Goal: Task Accomplishment & Management: Manage account settings

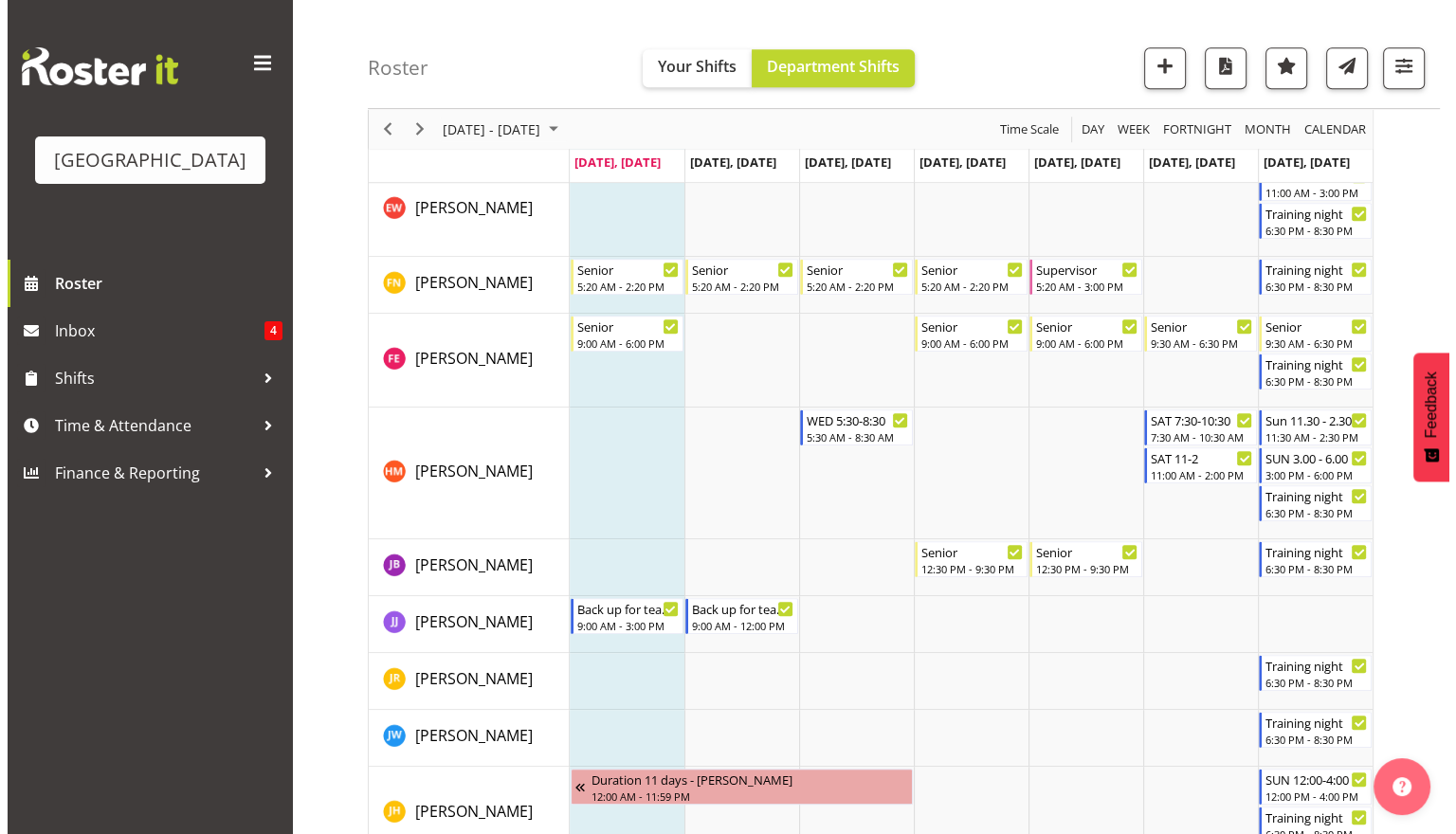
scroll to position [1131, 0]
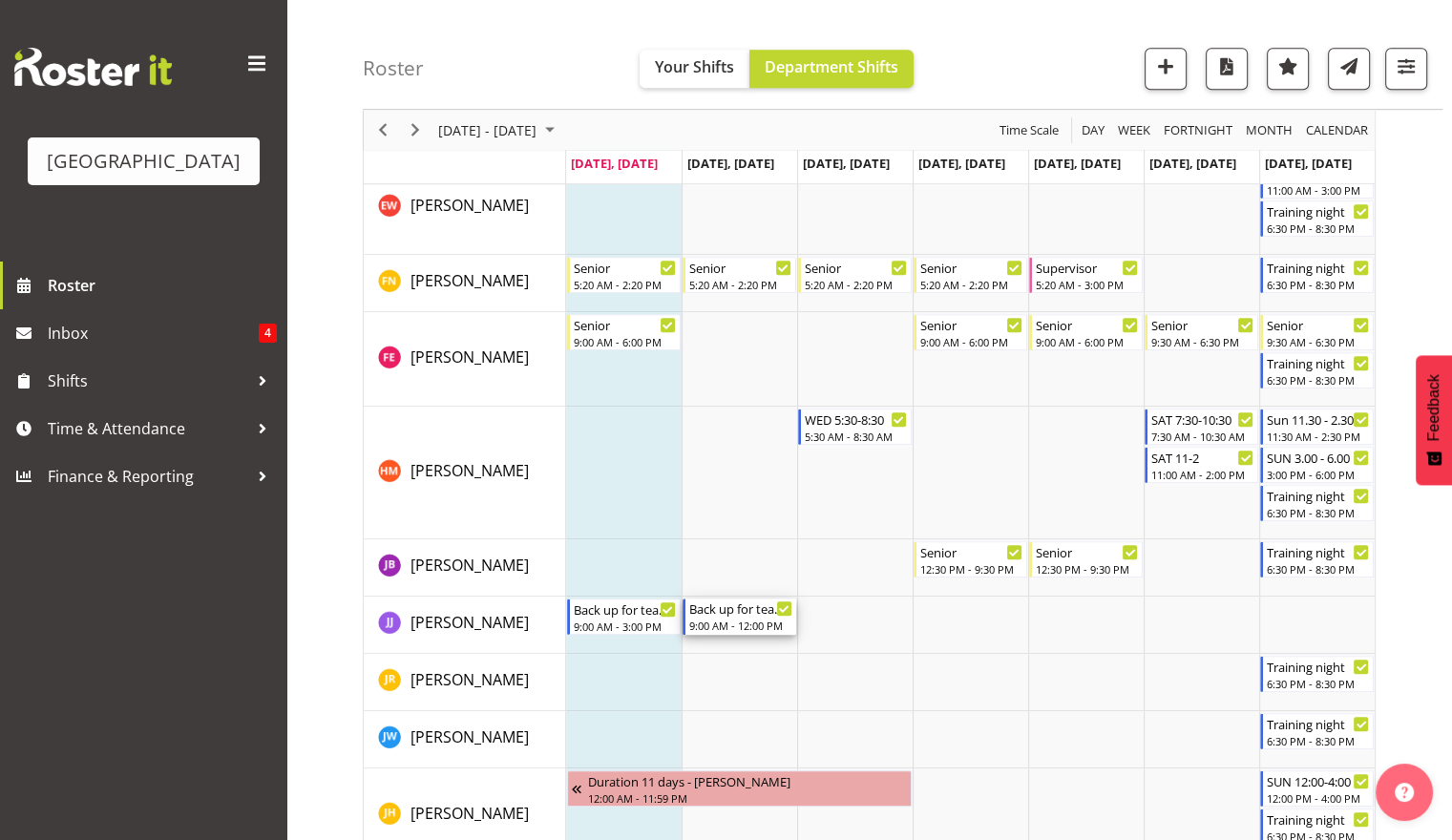
click at [753, 619] on div "9:00 AM - 12:00 PM" at bounding box center [741, 626] width 103 height 16
click at [0, 0] on div at bounding box center [0, 0] width 0 height 0
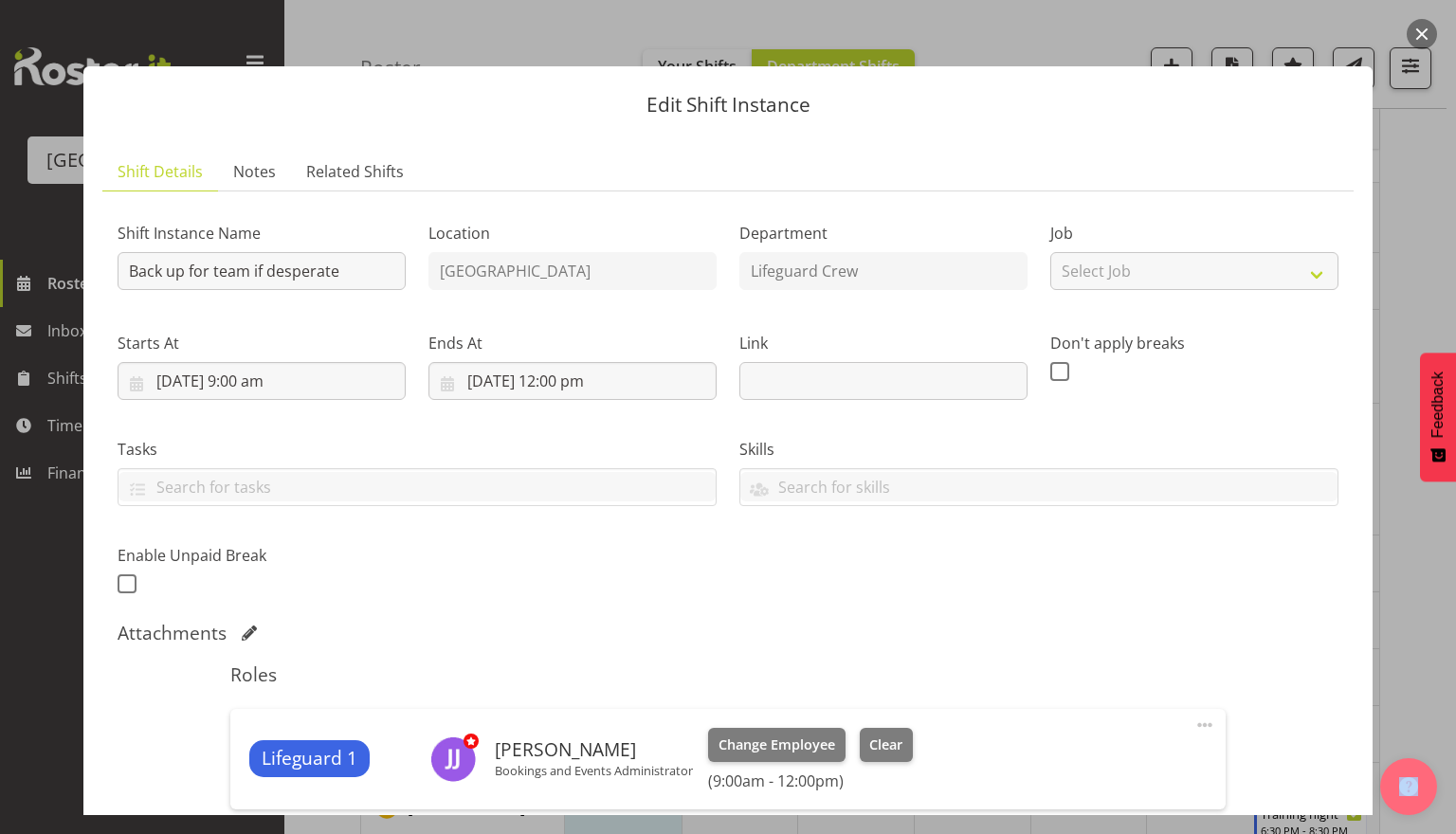
scroll to position [250, 0]
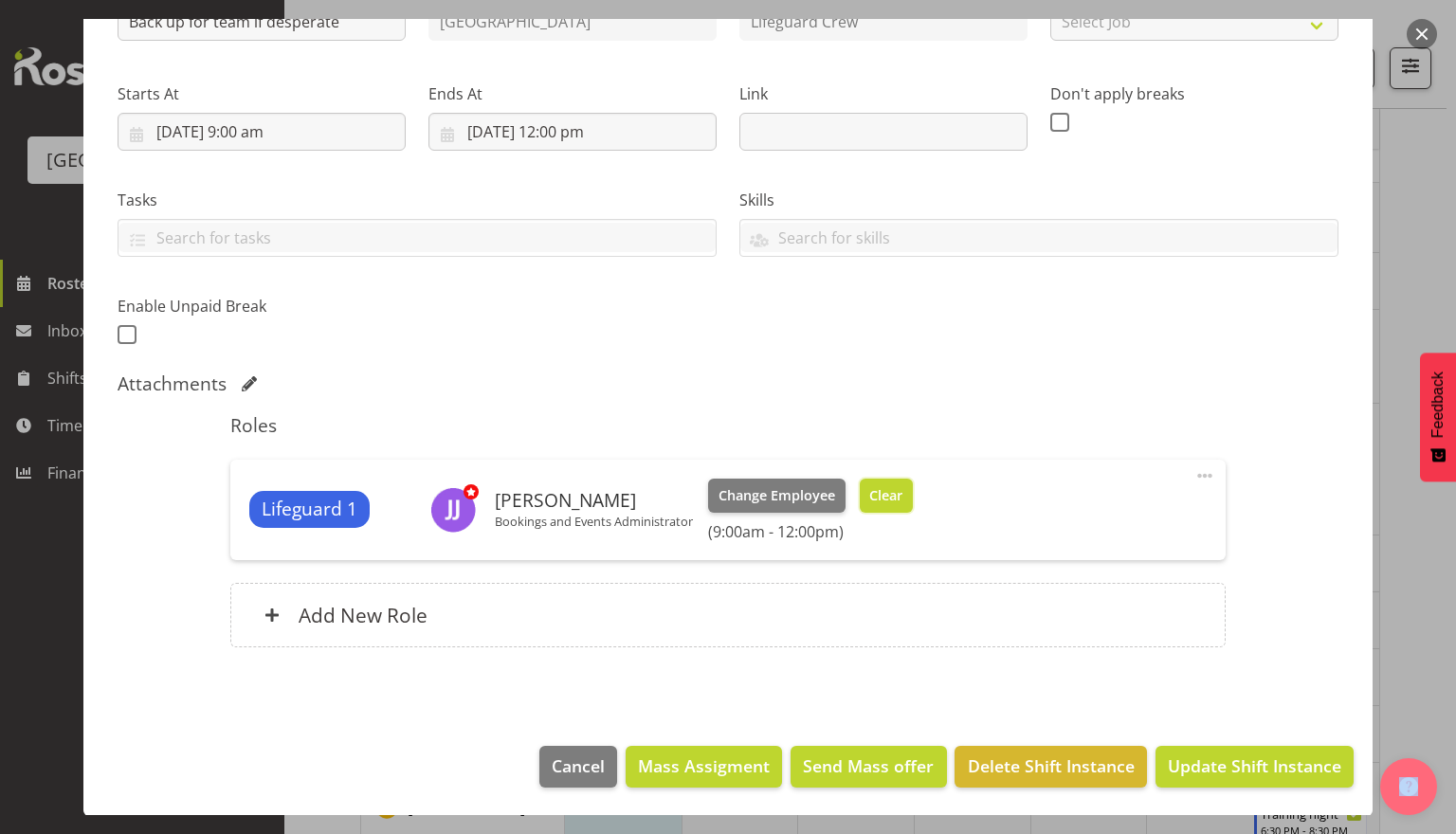
click at [893, 508] on button "Clear" at bounding box center [885, 496] width 54 height 34
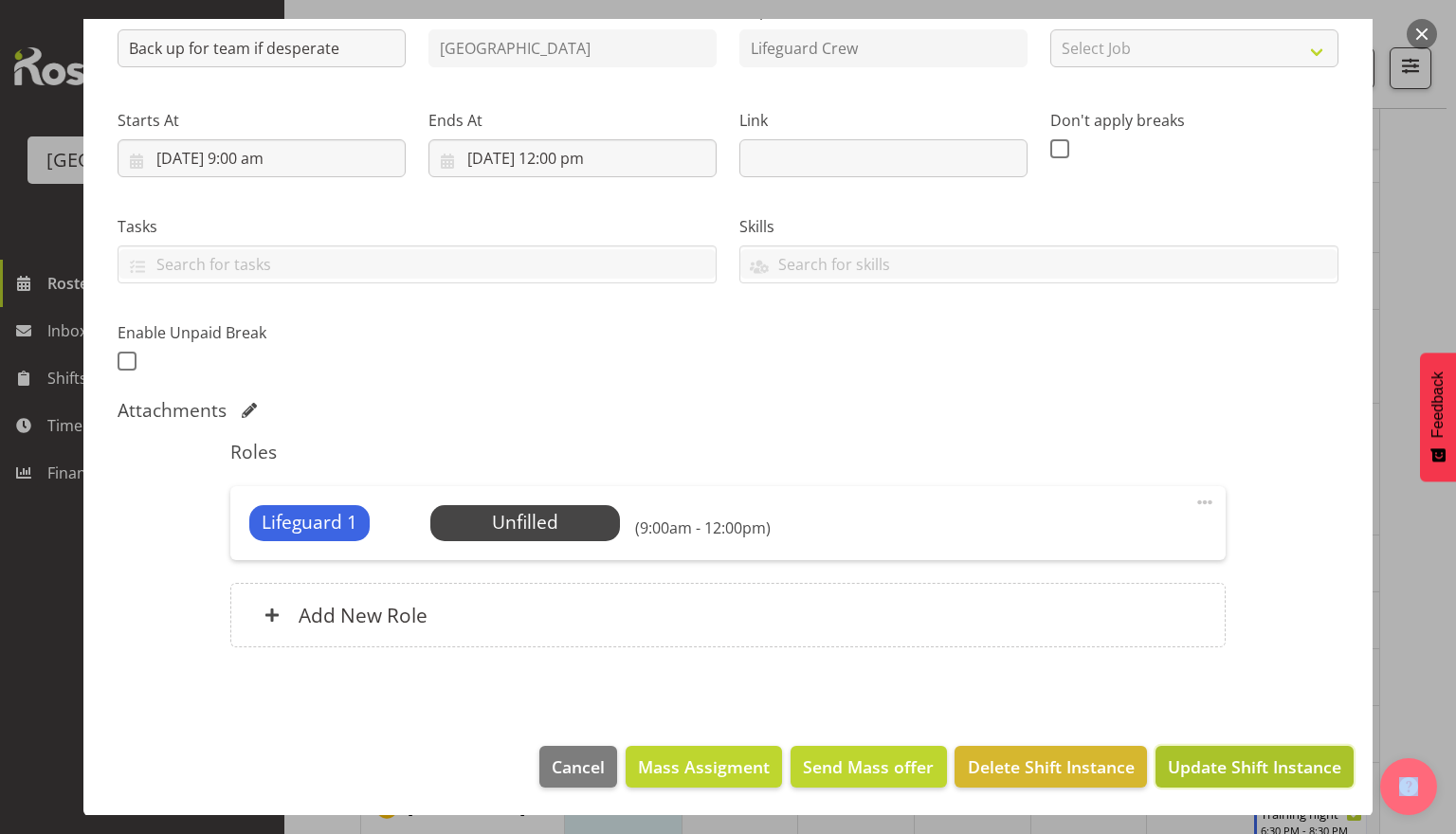
click at [1170, 760] on span "Update Shift Instance" at bounding box center [1254, 767] width 174 height 24
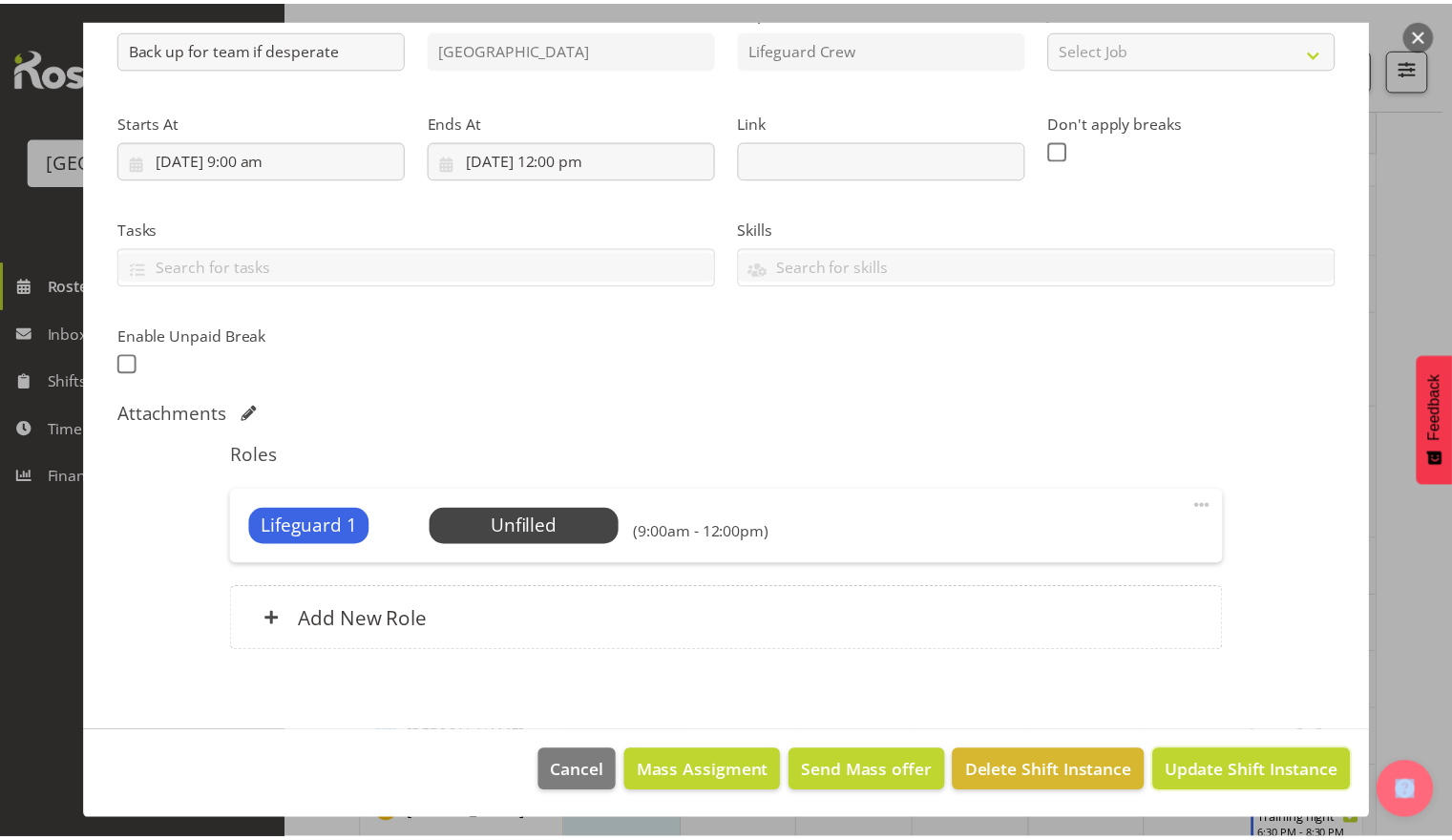
scroll to position [149, 0]
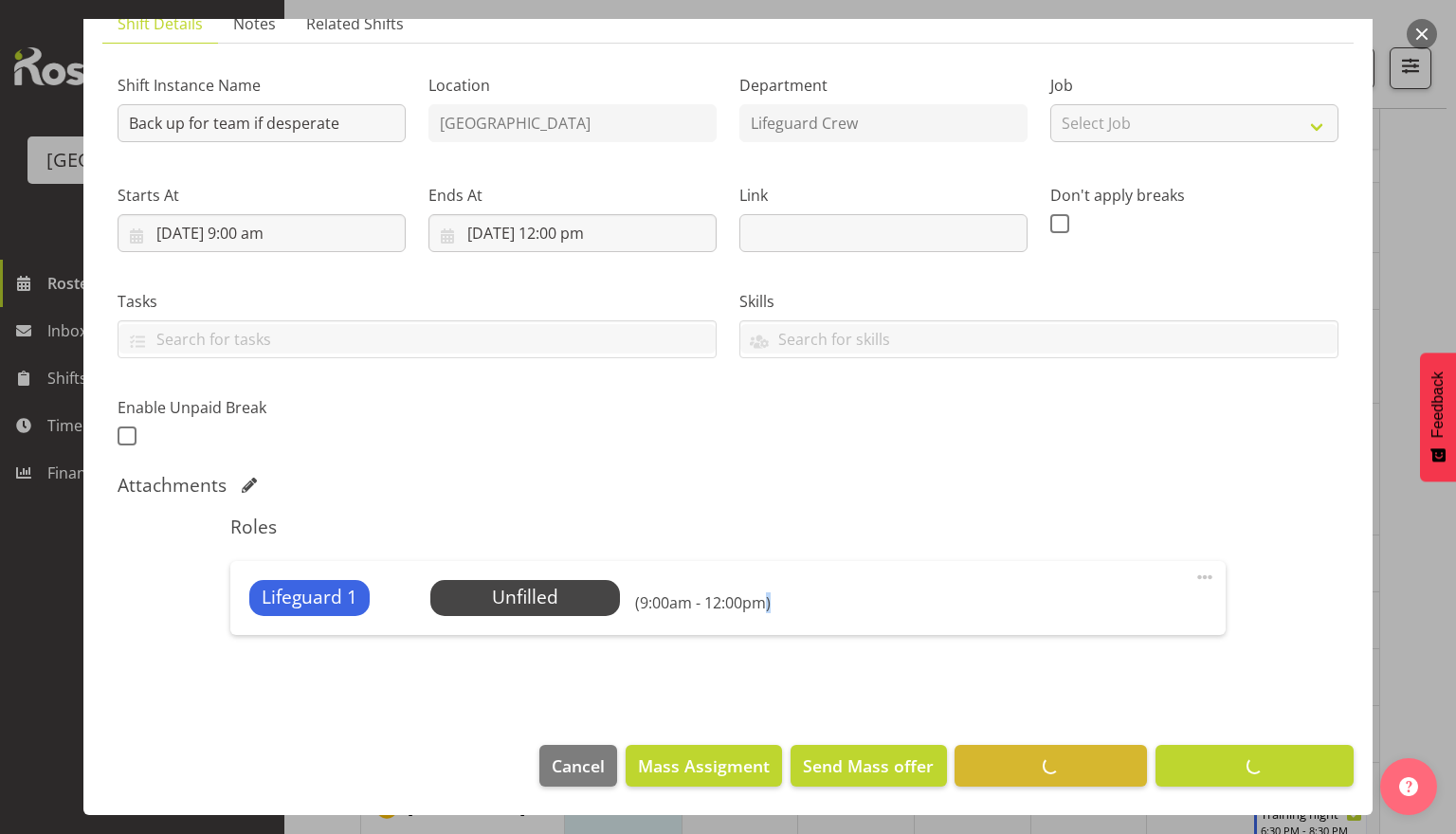
drag, startPoint x: 1170, startPoint y: 760, endPoint x: 1166, endPoint y: 785, distance: 25.3
click at [1166, 785] on footer "Cancel Mass Assigment Send Mass offer Delete Shift Instance Update Shift Instan…" at bounding box center [728, 770] width 1289 height 89
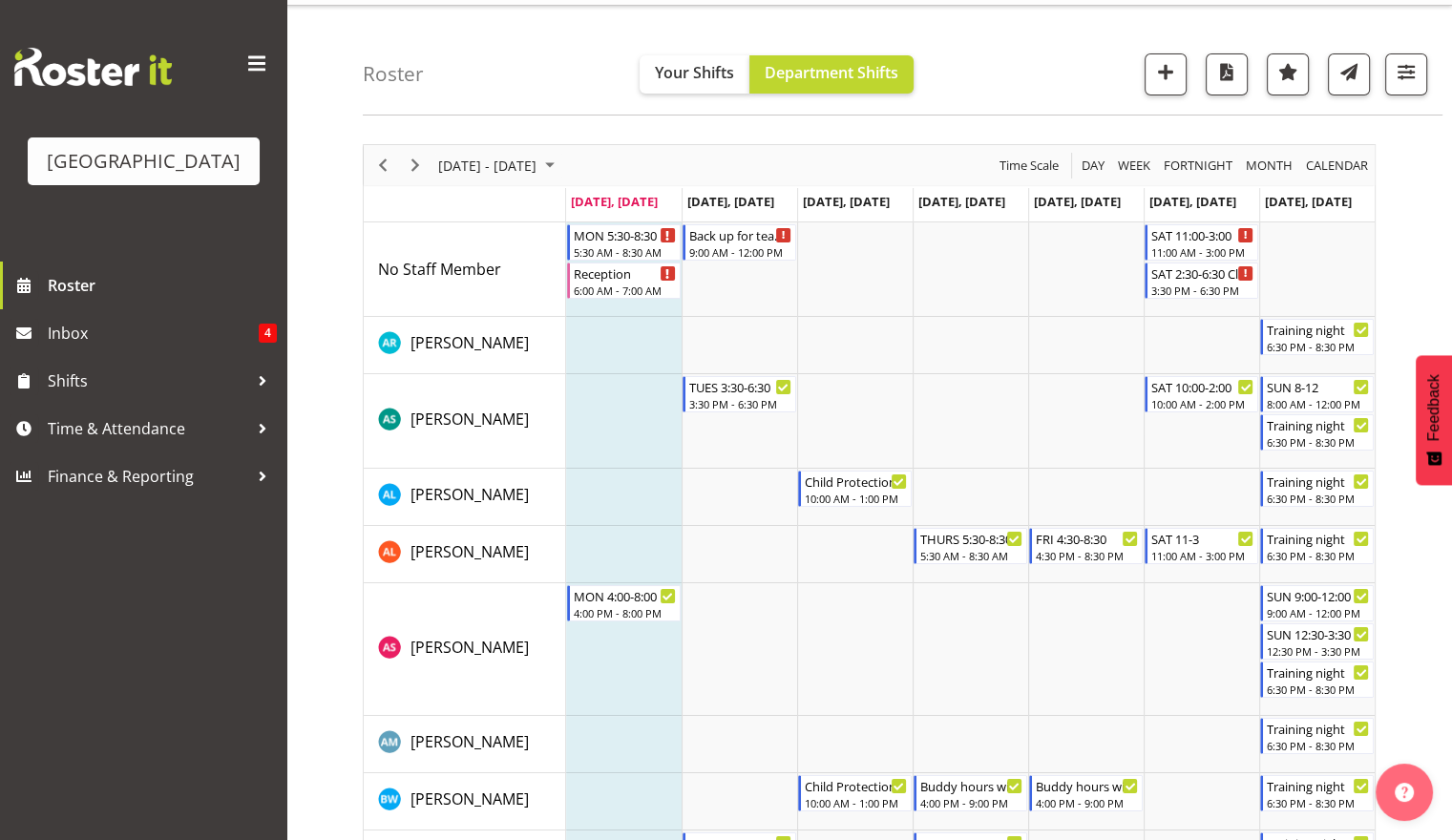
scroll to position [0, 0]
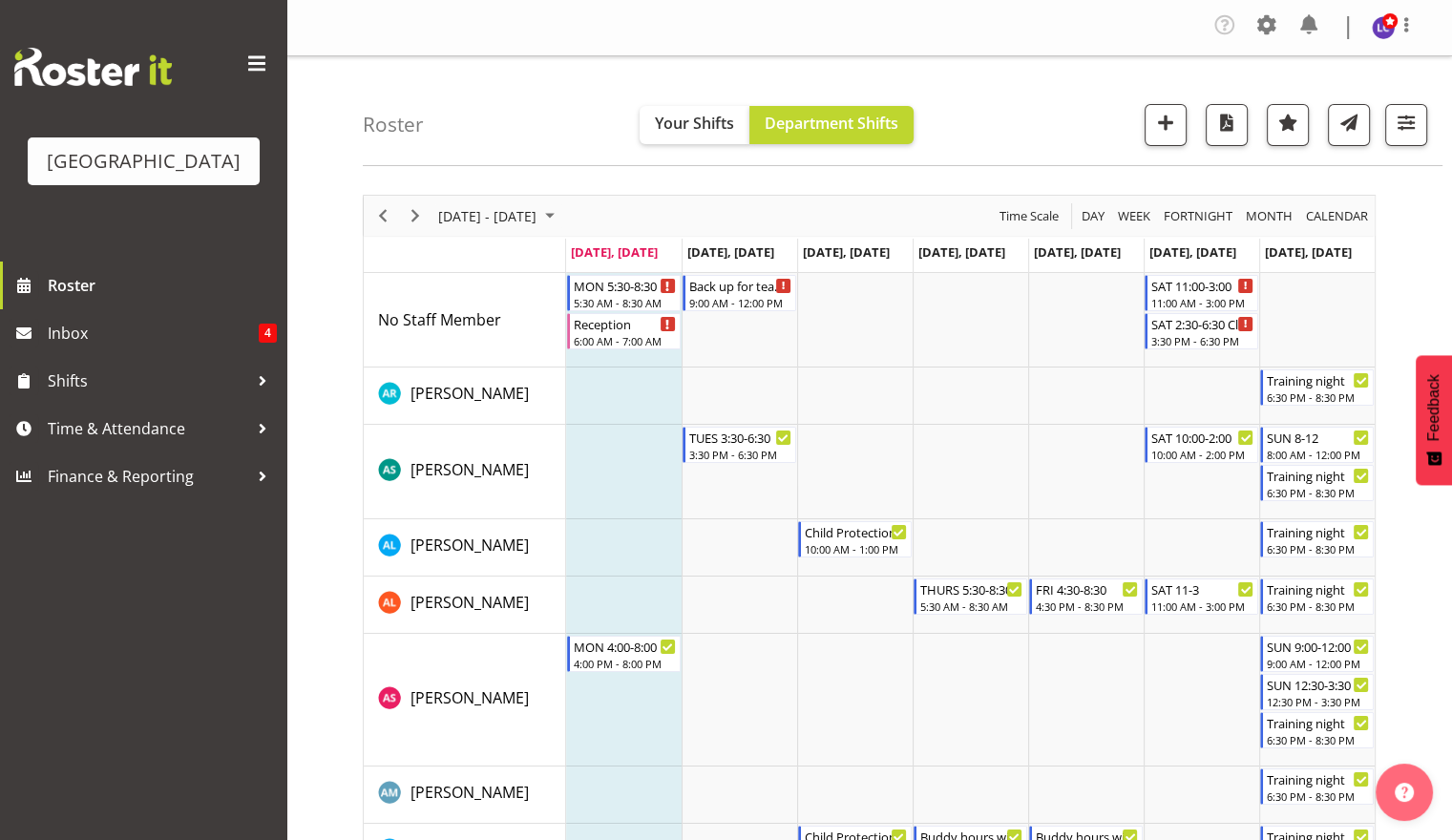
click at [513, 127] on div "Roster Your Shifts Department Shifts All Locations [GEOGRAPHIC_DATA] Select All…" at bounding box center [902, 111] width 1080 height 110
